Goal: Task Accomplishment & Management: Complete application form

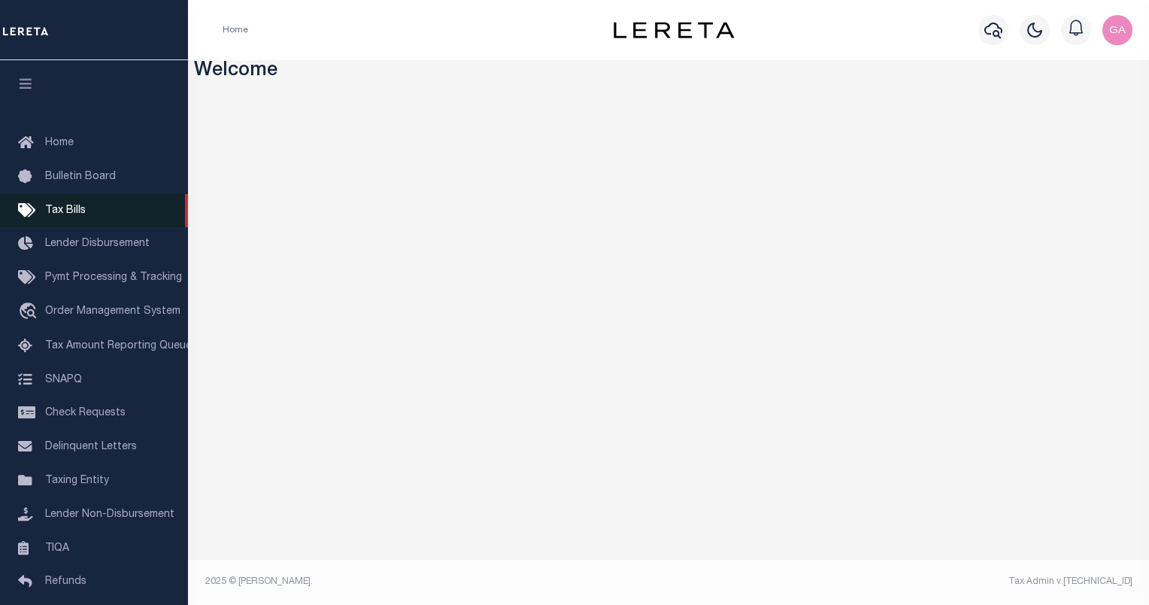
click at [84, 211] on span "Tax Bills" at bounding box center [65, 210] width 41 height 11
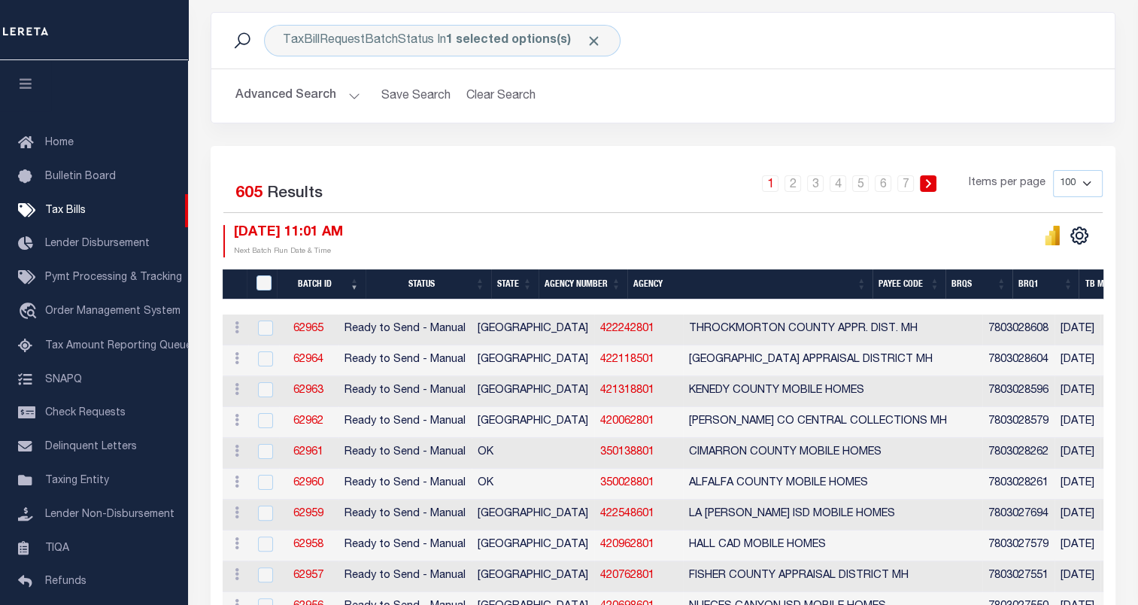
scroll to position [5, 0]
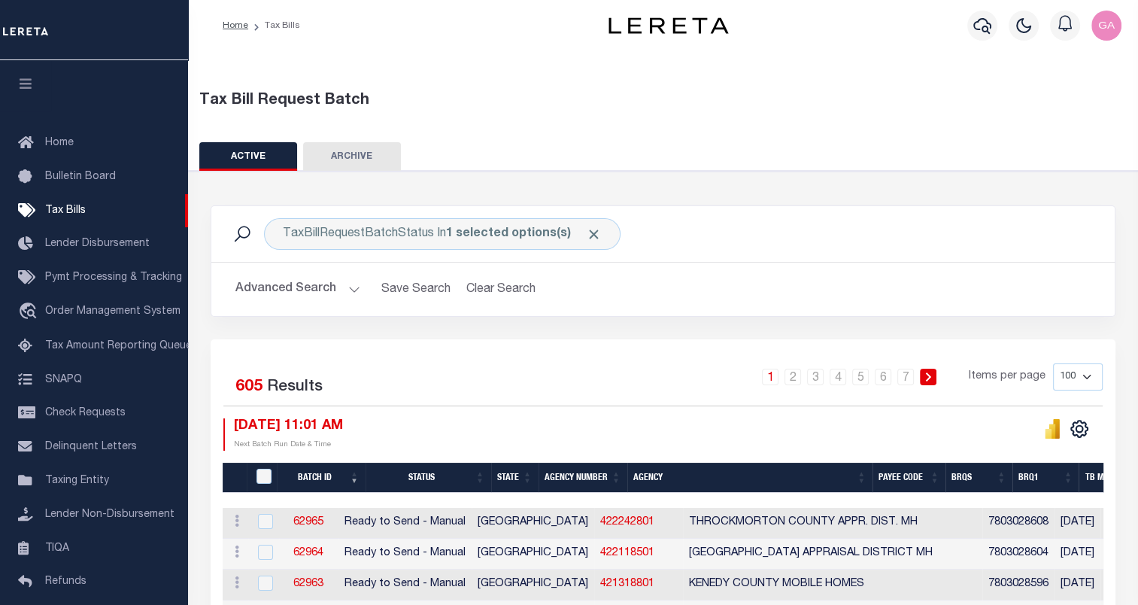
click at [356, 292] on button "Advanced Search" at bounding box center [297, 288] width 125 height 29
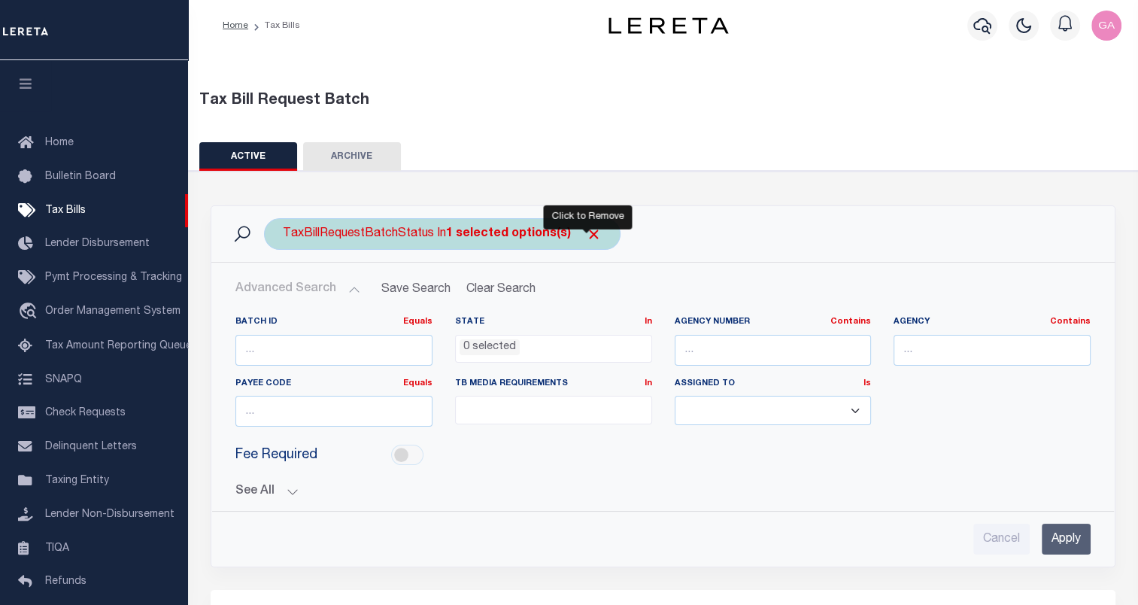
click at [590, 235] on span "Click to Remove" at bounding box center [594, 234] width 16 height 16
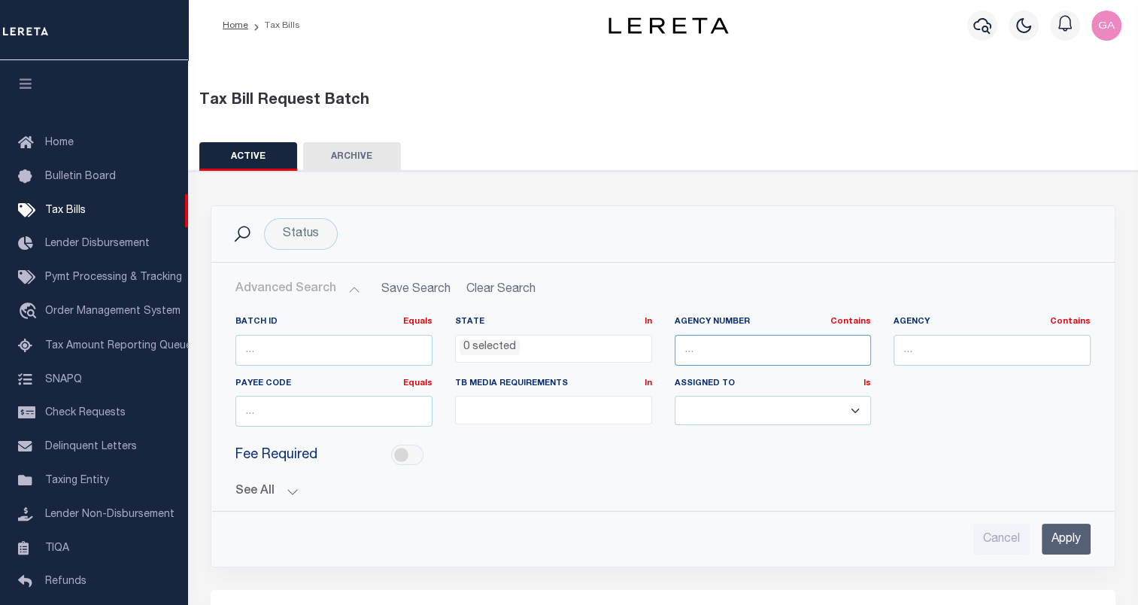
click at [729, 346] on input "text" at bounding box center [772, 350] width 197 height 31
paste input "090280000"
type input "090280000"
click at [1064, 541] on input "Apply" at bounding box center [1065, 538] width 49 height 31
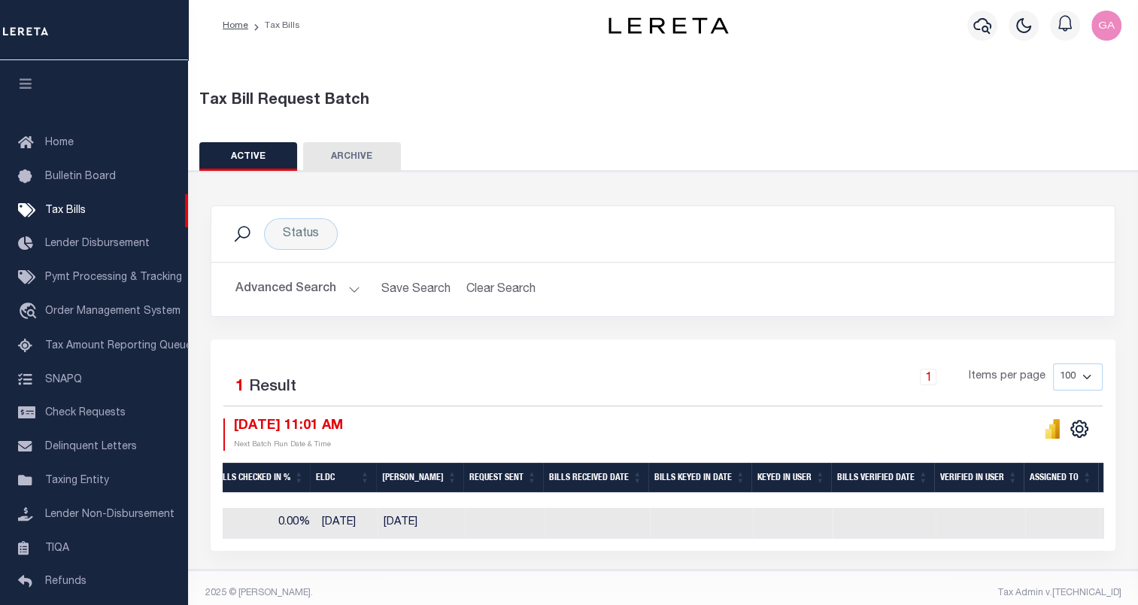
scroll to position [0, 1396]
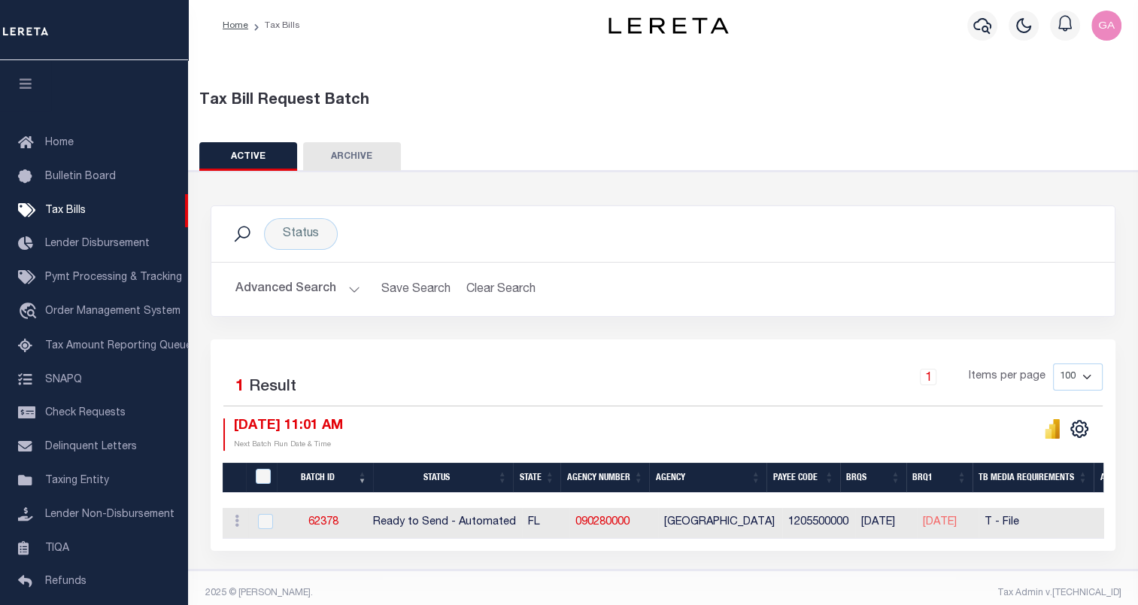
click at [343, 156] on button "ARCHIVE" at bounding box center [352, 156] width 98 height 29
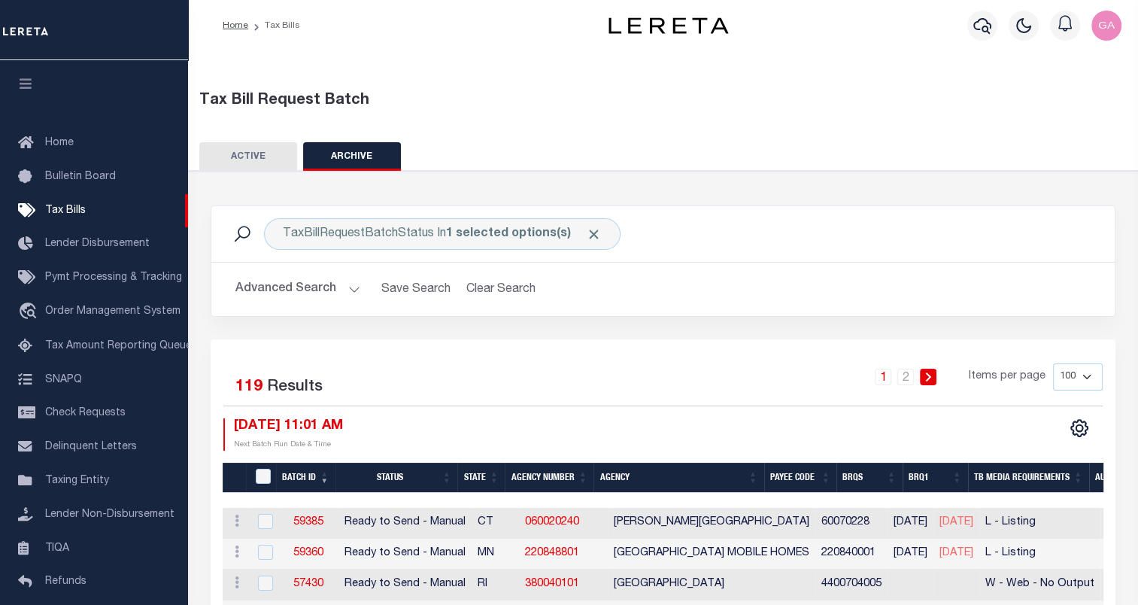
click at [244, 155] on button "ACTIVE" at bounding box center [248, 156] width 98 height 29
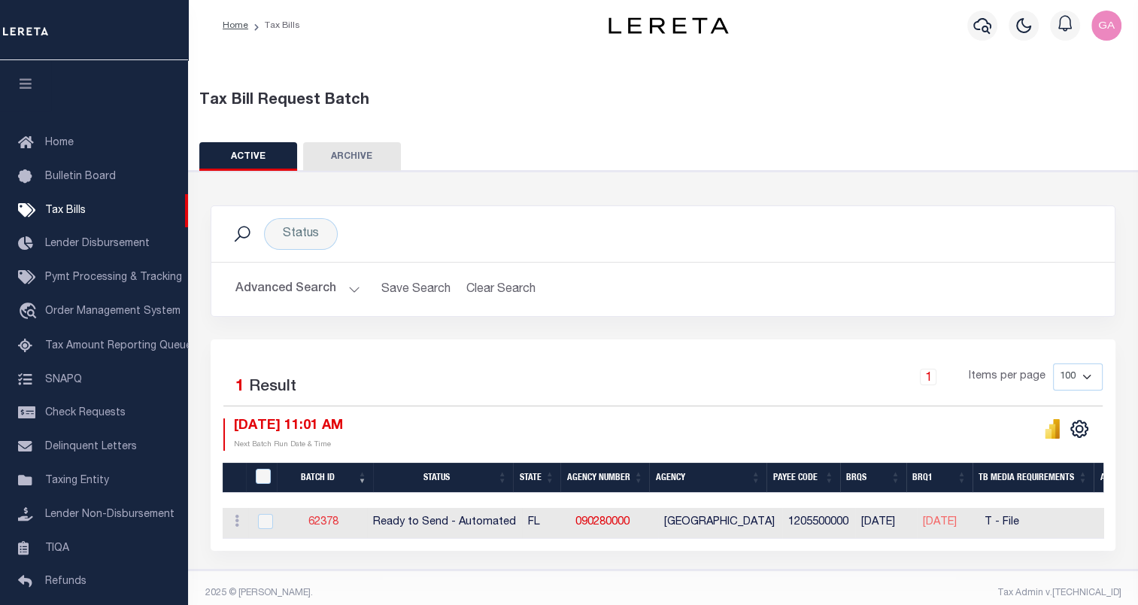
click at [323, 522] on link "62378" at bounding box center [323, 522] width 30 height 11
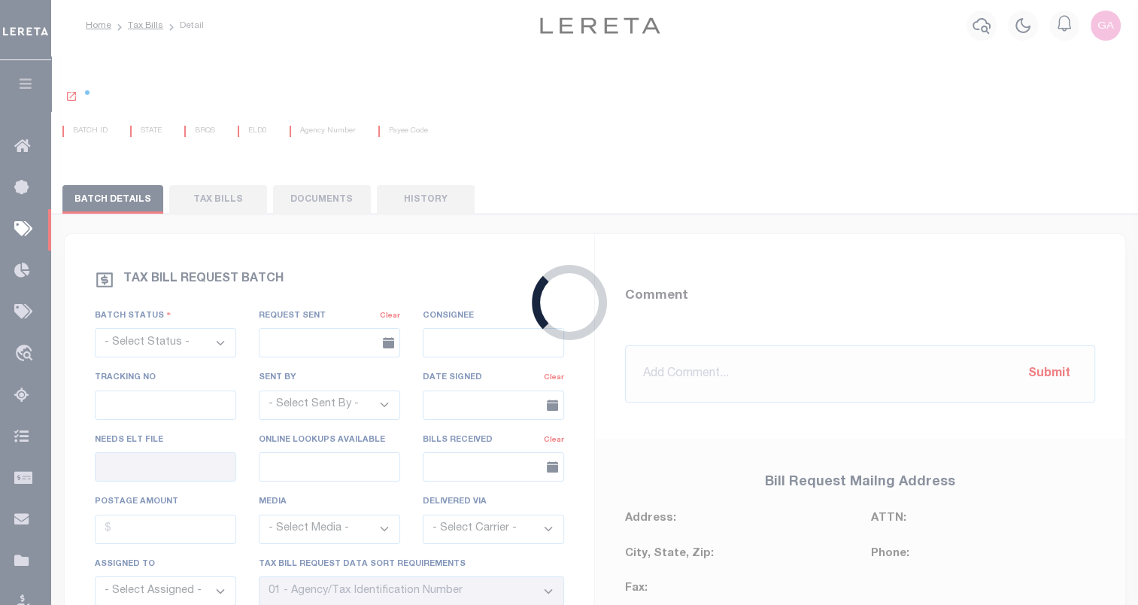
select select "RTA"
type input "Yes"
select select "28"
select select "22"
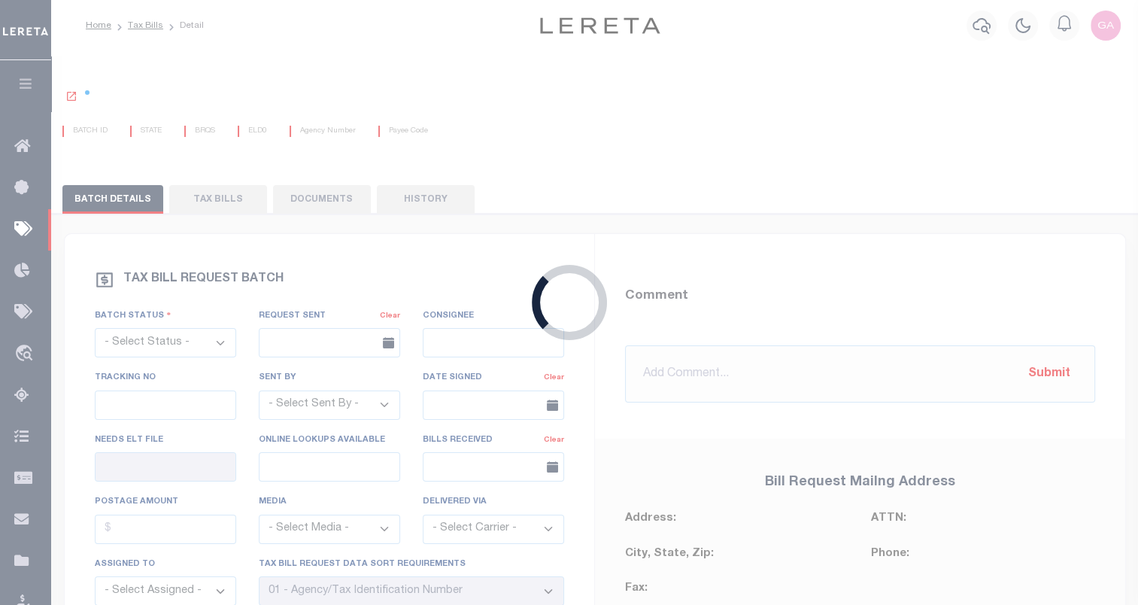
select select "1"
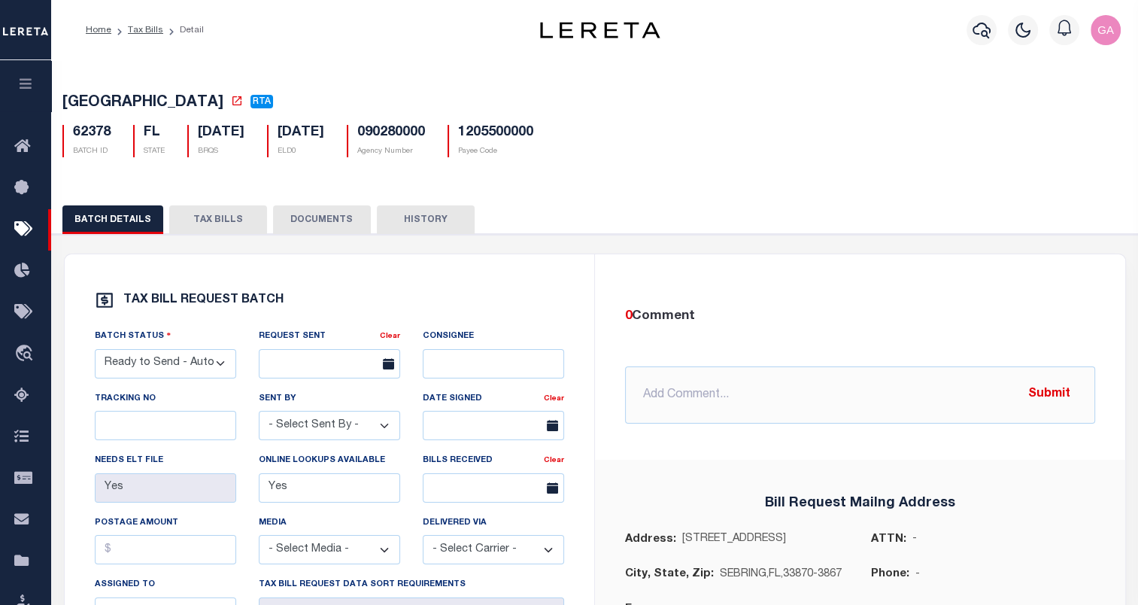
click at [205, 228] on button "TAX BILLS" at bounding box center [218, 219] width 98 height 29
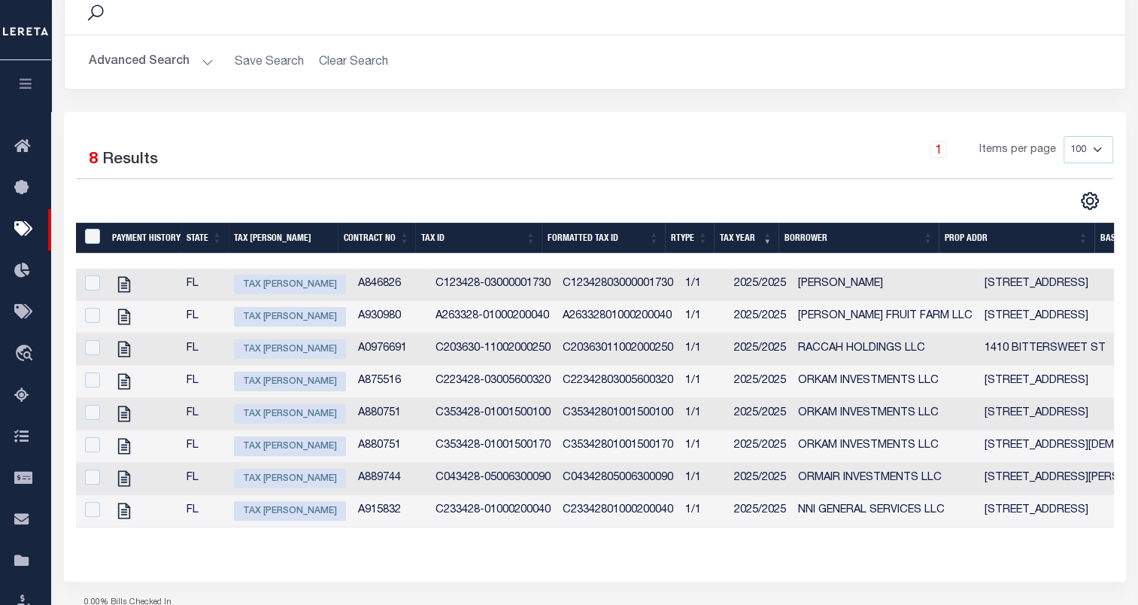
click at [23, 85] on icon "button" at bounding box center [25, 84] width 17 height 14
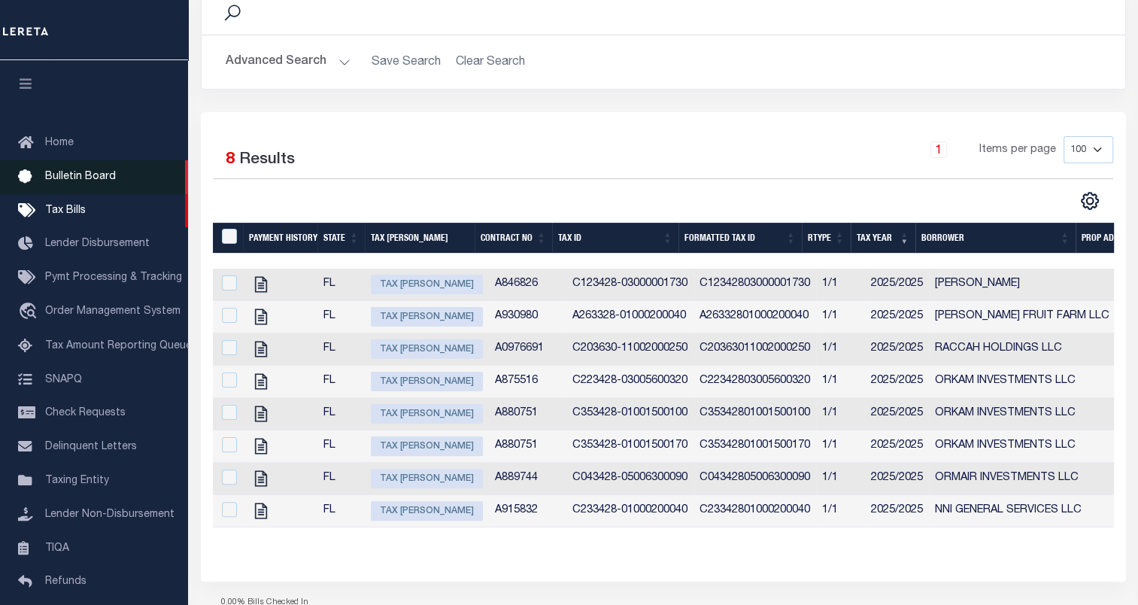
click at [68, 182] on span "Bulletin Board" at bounding box center [80, 176] width 71 height 11
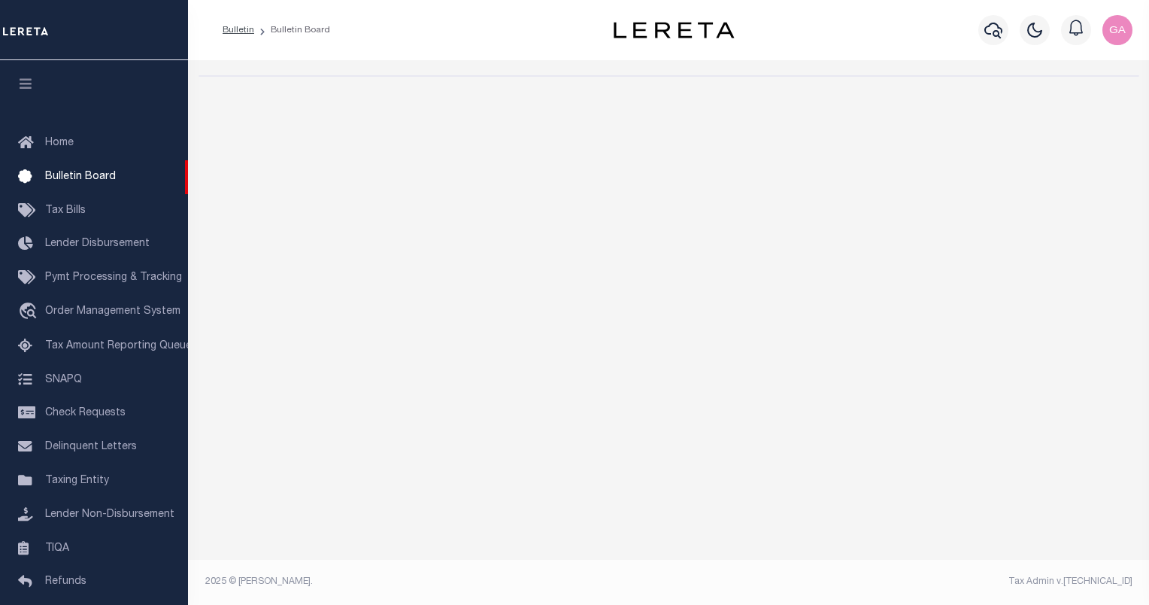
select select "50"
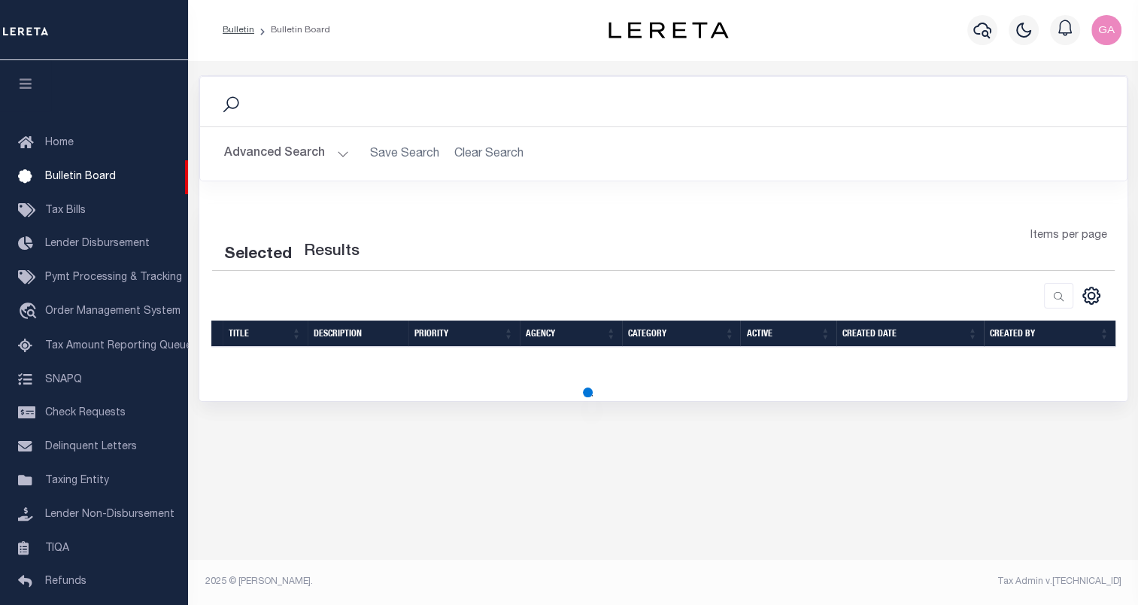
select select "50"
